Goal: Use online tool/utility: Use online tool/utility

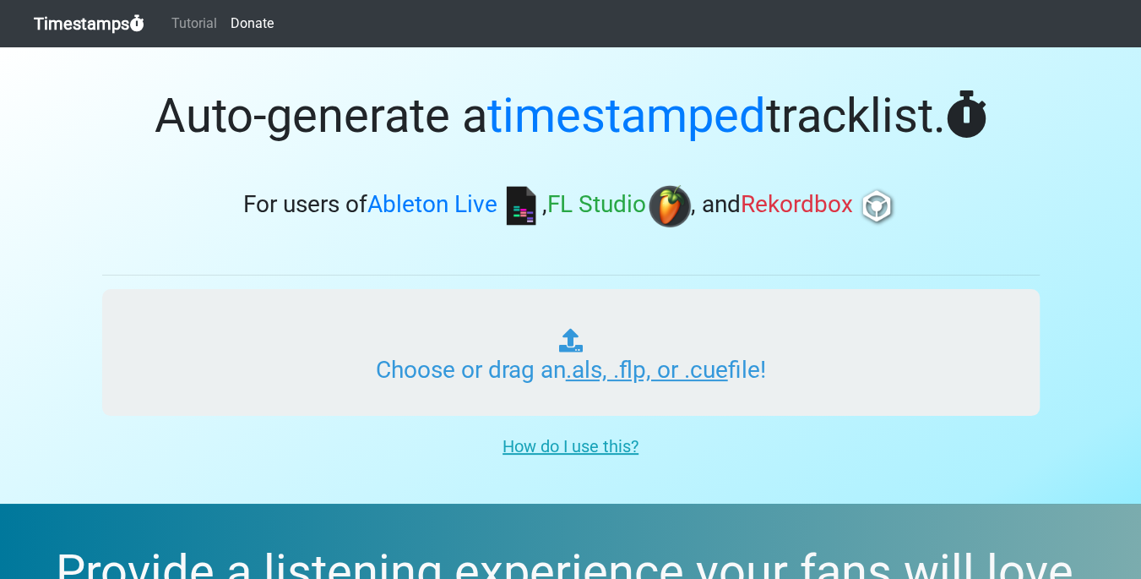
click at [485, 312] on input "Choose or drag an .als, .flp, or .cue file!" at bounding box center [571, 352] width 938 height 127
type input "C:\fakepath\[233]_RAGS2RICHES_105bpm_D#m_@prod.illmore.flp"
click at [434, 325] on input "Choose or drag an .als, .flp, or .cue file!" at bounding box center [571, 352] width 938 height 127
type input "C:\fakepath\[233]_RAGS2RICHES_105bpm_D#m_@prod.illmore.flp"
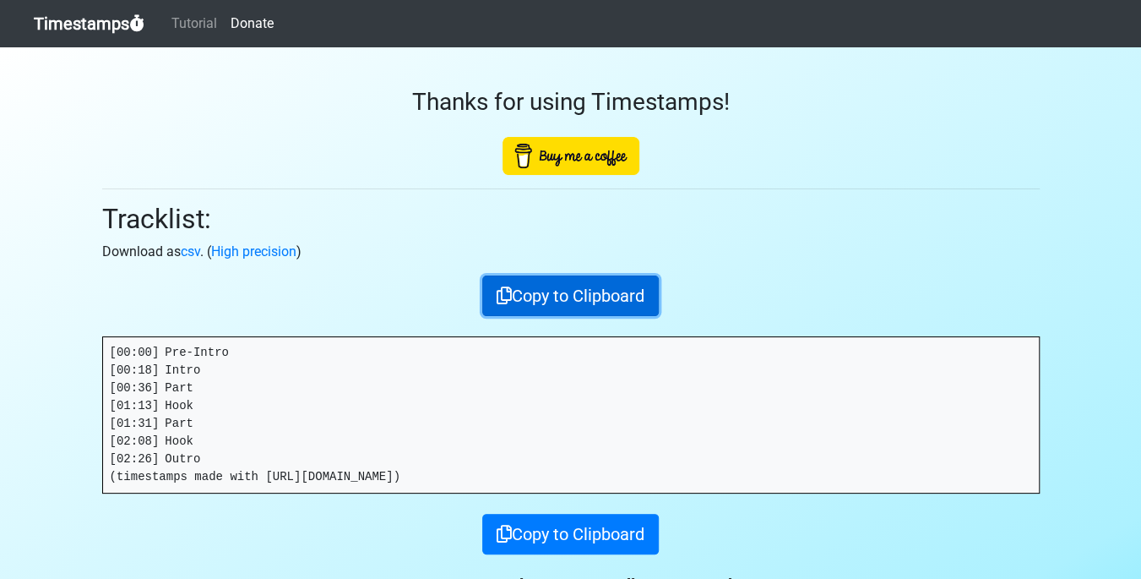
click at [550, 291] on button "Copy to Clipboard" at bounding box center [570, 295] width 177 height 41
